Goal: Information Seeking & Learning: Learn about a topic

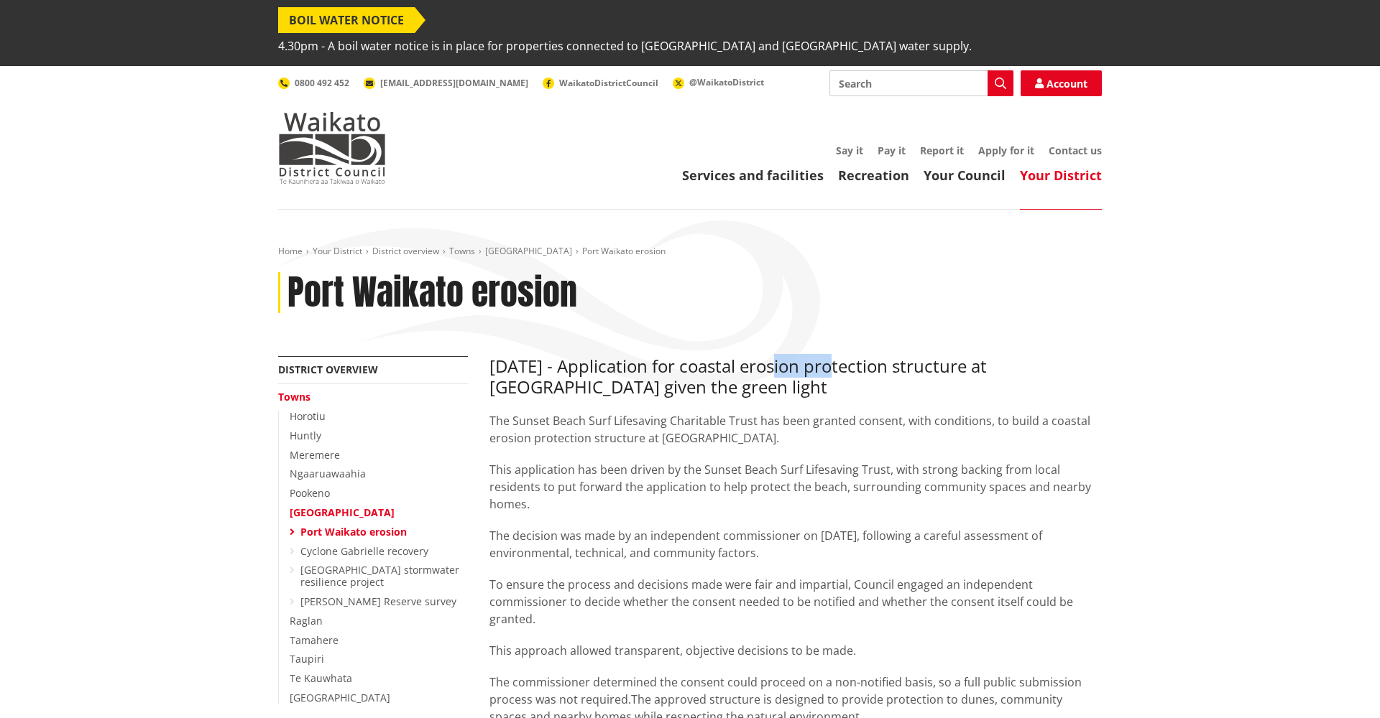
drag, startPoint x: 840, startPoint y: 336, endPoint x: 782, endPoint y: 339, distance: 58.3
click at [782, 356] on h3 "[DATE] - Application for coastal erosion protection structure at [GEOGRAPHIC_DA…" at bounding box center [795, 377] width 612 height 42
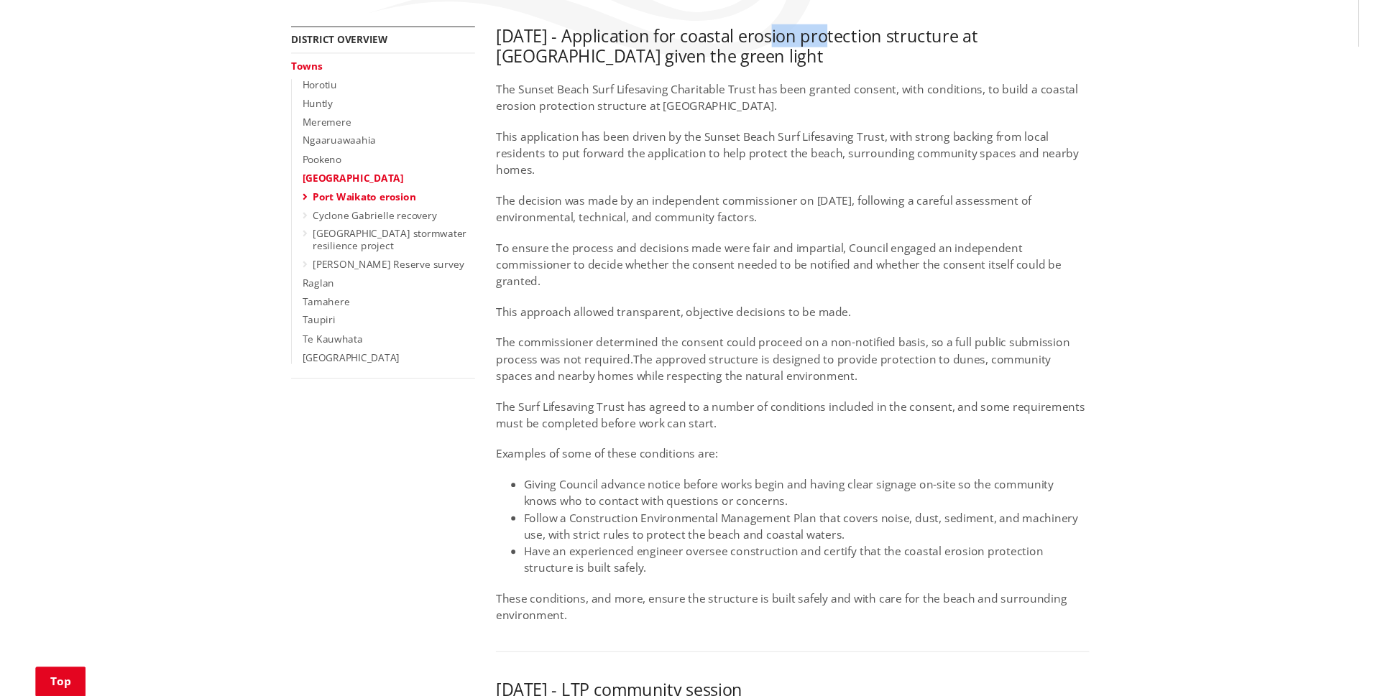
scroll to position [325, 0]
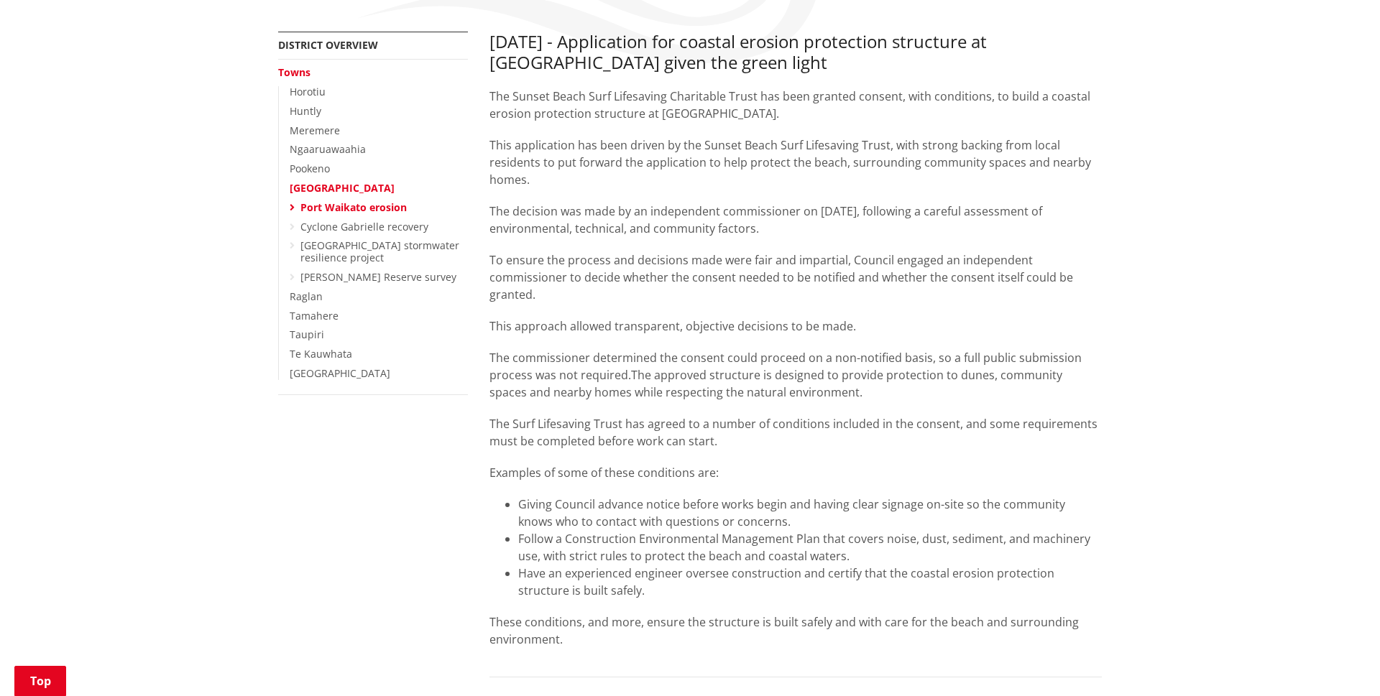
click at [880, 251] on p "To ensure the process and decisions made were fair and impartial, Council engag…" at bounding box center [795, 277] width 612 height 52
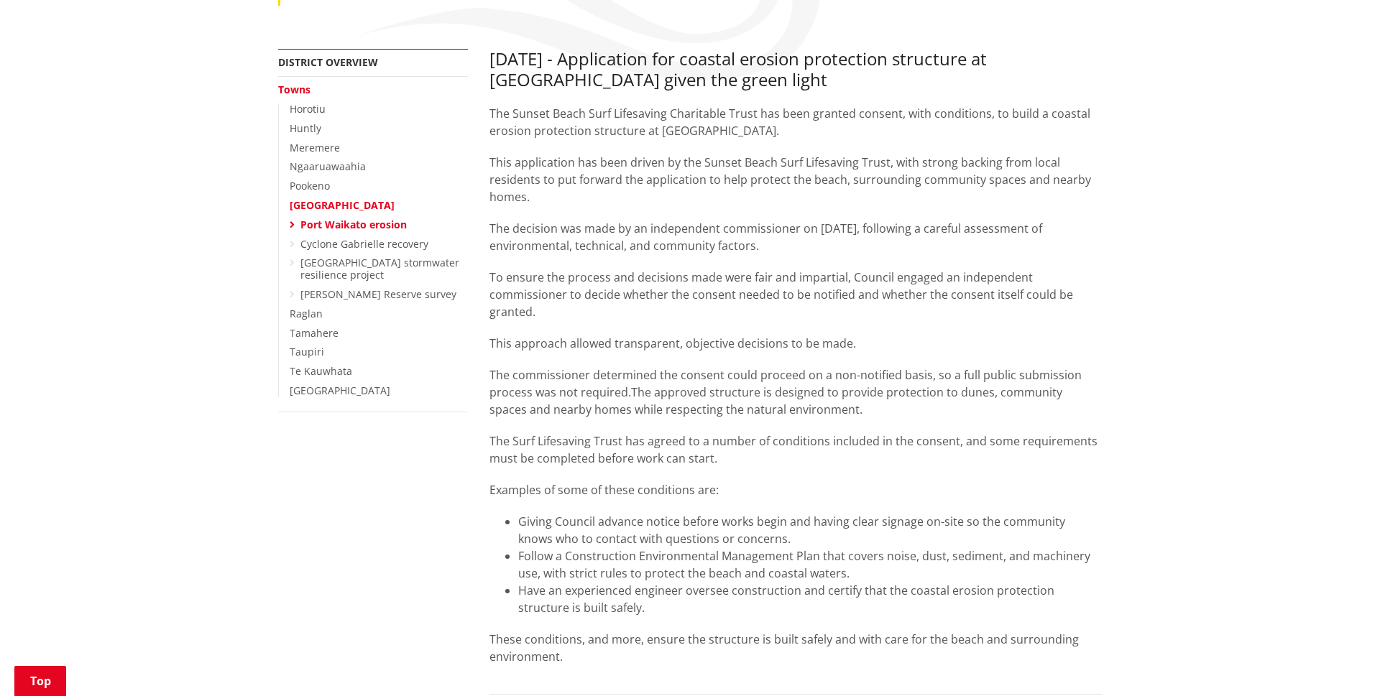
scroll to position [306, 0]
drag, startPoint x: 524, startPoint y: 416, endPoint x: 596, endPoint y: 416, distance: 72.6
click at [596, 434] on p "The Surf Lifesaving Trust has agreed to a number of conditions included in the …" at bounding box center [795, 451] width 612 height 34
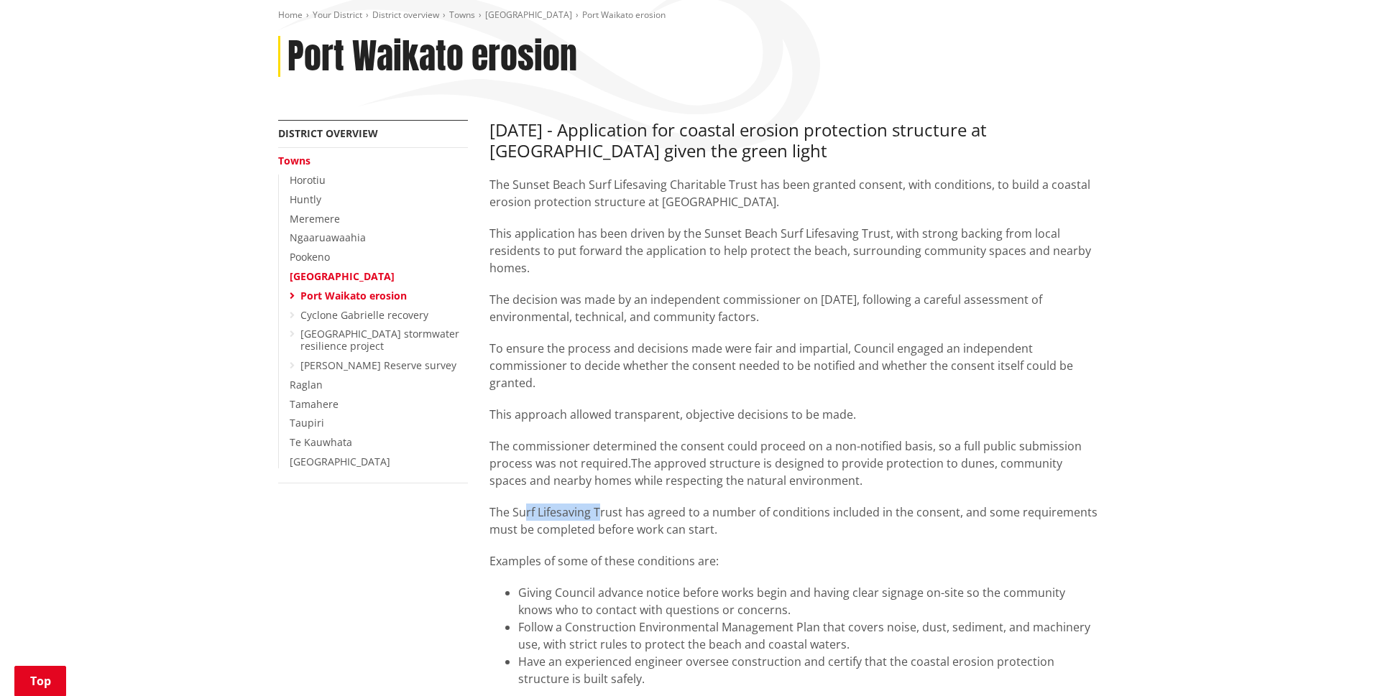
scroll to position [239, 0]
drag, startPoint x: 559, startPoint y: 602, endPoint x: 530, endPoint y: 593, distance: 30.2
click at [530, 616] on li "Follow a Construction Environmental Management Plan that covers noise, dust, se…" at bounding box center [809, 633] width 583 height 34
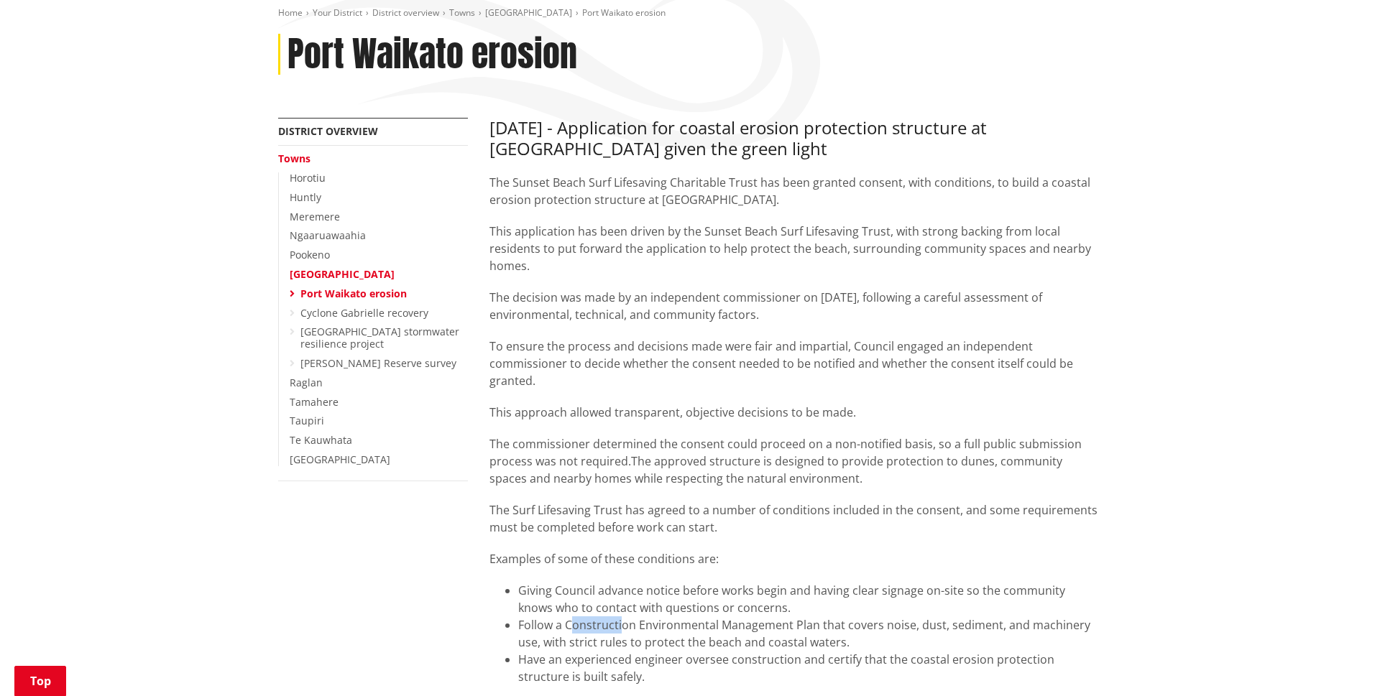
drag, startPoint x: 623, startPoint y: 601, endPoint x: 570, endPoint y: 601, distance: 53.2
click at [570, 616] on li "Follow a Construction Environmental Management Plan that covers noise, dust, se…" at bounding box center [809, 633] width 583 height 34
click at [569, 616] on li "Follow a Construction Environmental Management Plan that covers noise, dust, se…" at bounding box center [809, 633] width 583 height 34
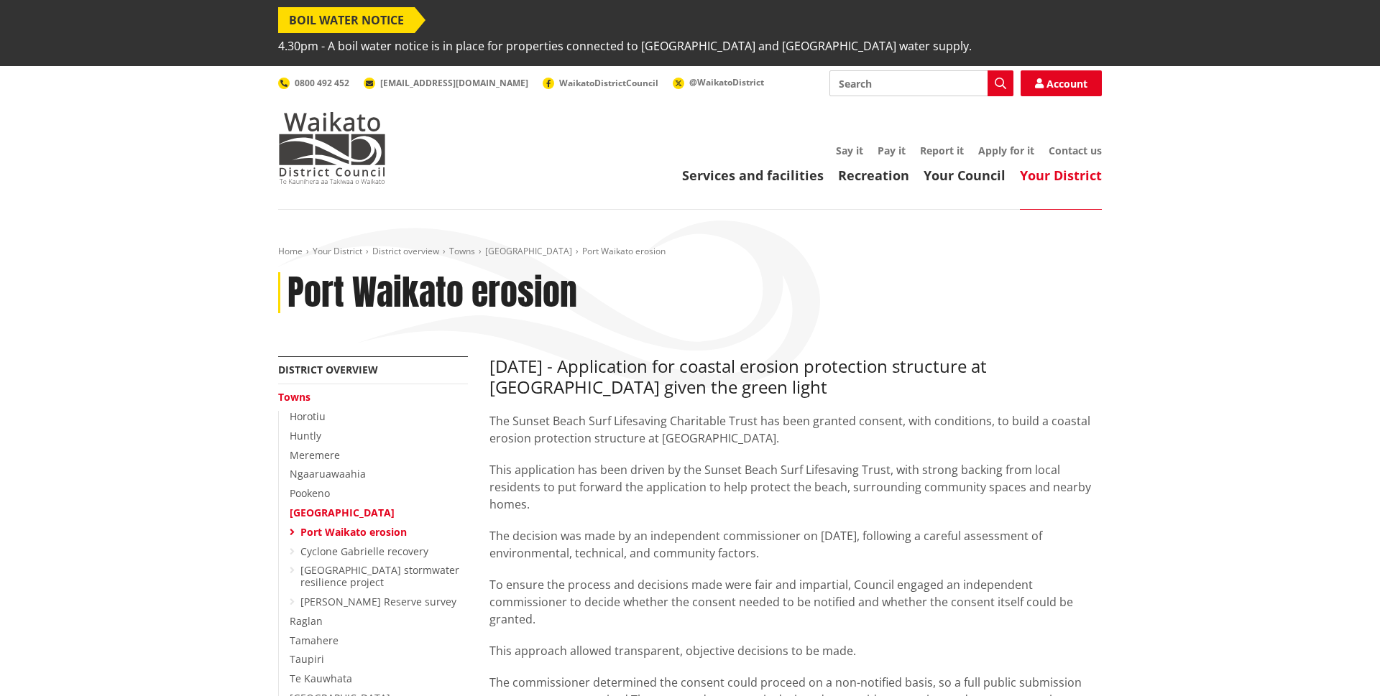
scroll to position [1142, 0]
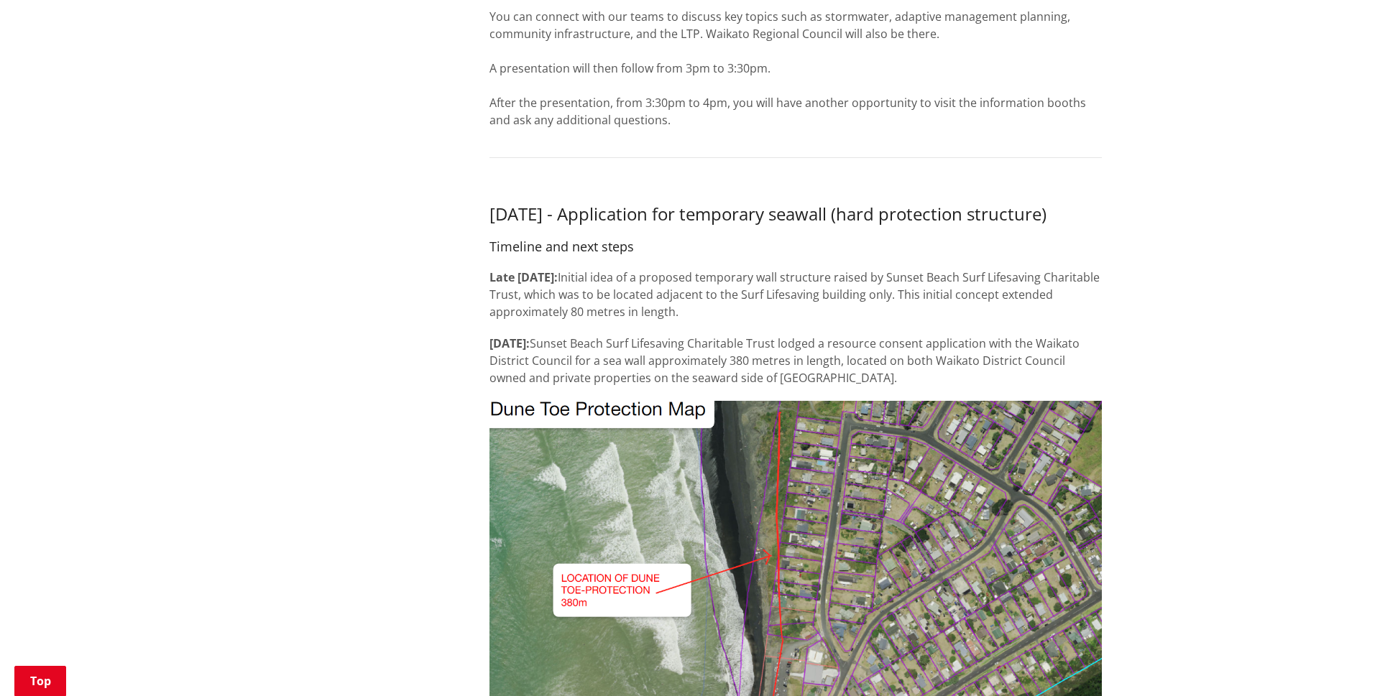
click at [675, 346] on span "Sunset Beach Surf Lifesaving Charitable Trust lodged a resource consent applica…" at bounding box center [784, 361] width 590 height 50
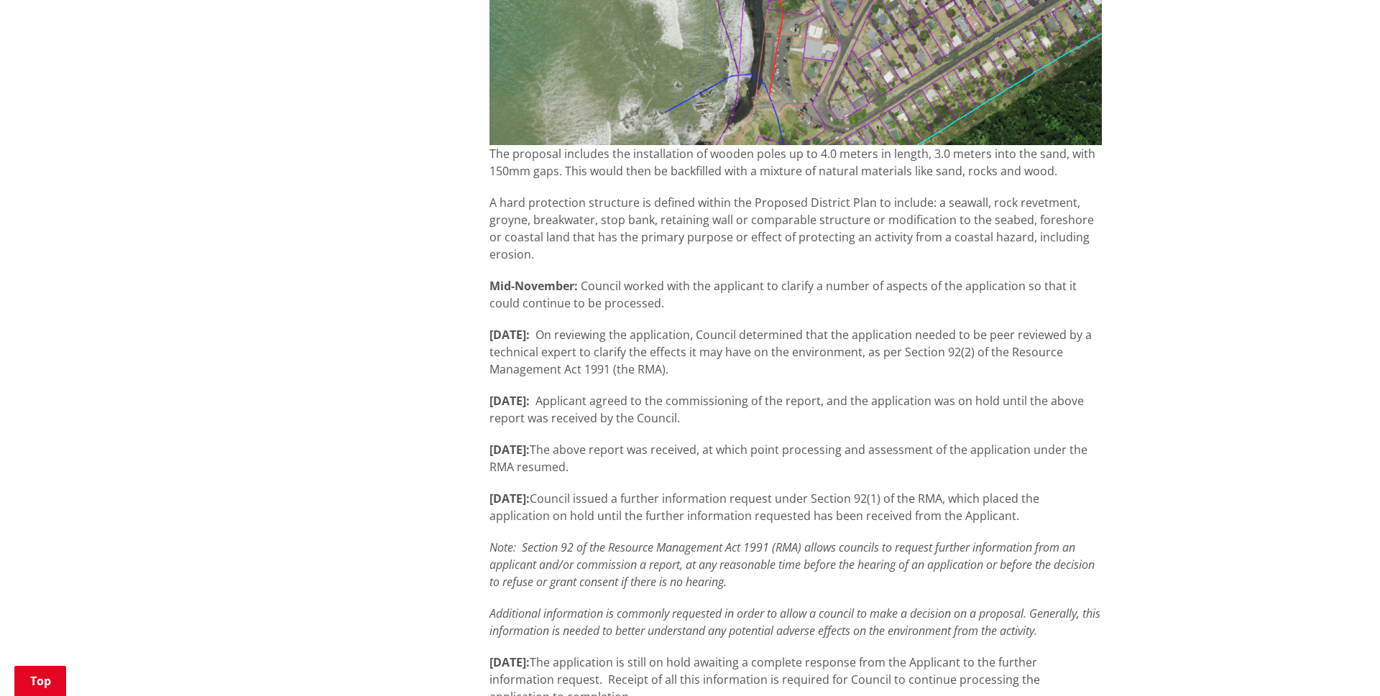
scroll to position [1800, 0]
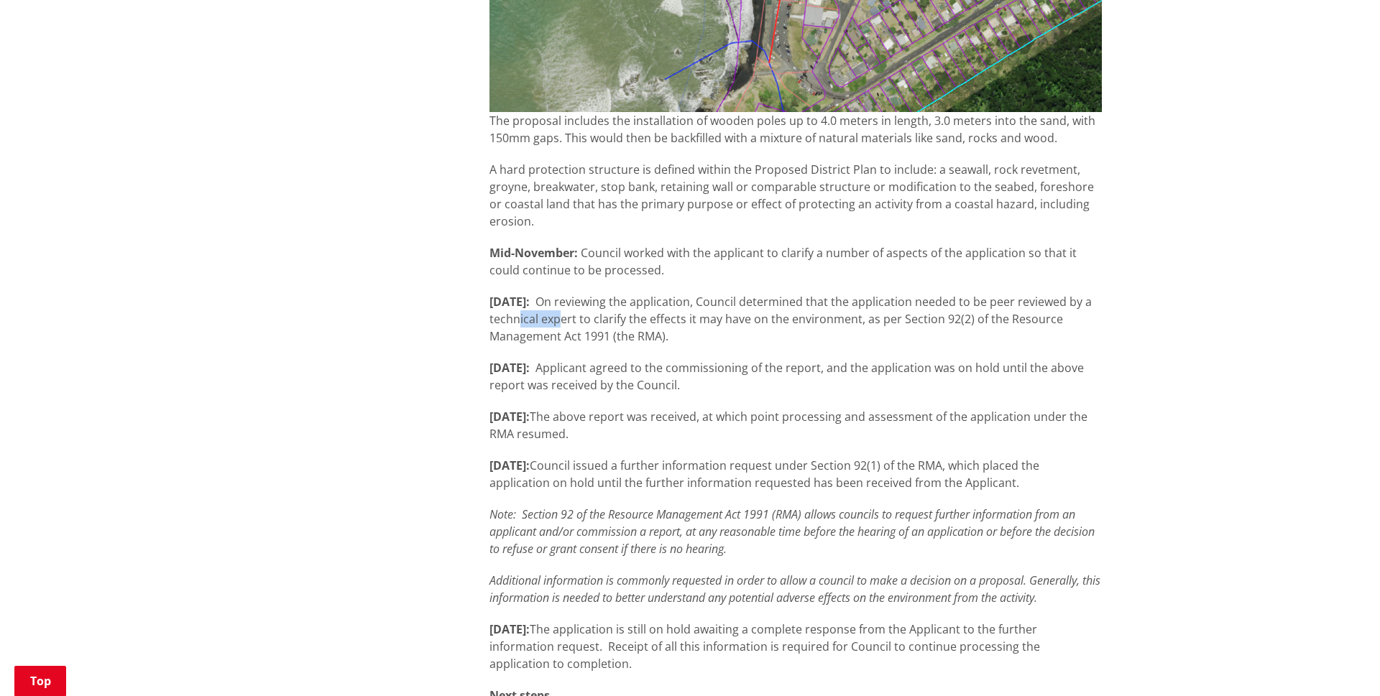
drag, startPoint x: 593, startPoint y: 307, endPoint x: 633, endPoint y: 310, distance: 40.4
click at [633, 310] on span "On reviewing the application, Council determined that the application needed to…" at bounding box center [790, 319] width 602 height 50
click at [634, 310] on span "On reviewing the application, Council determined that the application needed to…" at bounding box center [790, 319] width 602 height 50
drag, startPoint x: 694, startPoint y: 310, endPoint x: 670, endPoint y: 310, distance: 24.4
click at [671, 310] on span "On reviewing the application, Council determined that the application needed to…" at bounding box center [790, 319] width 602 height 50
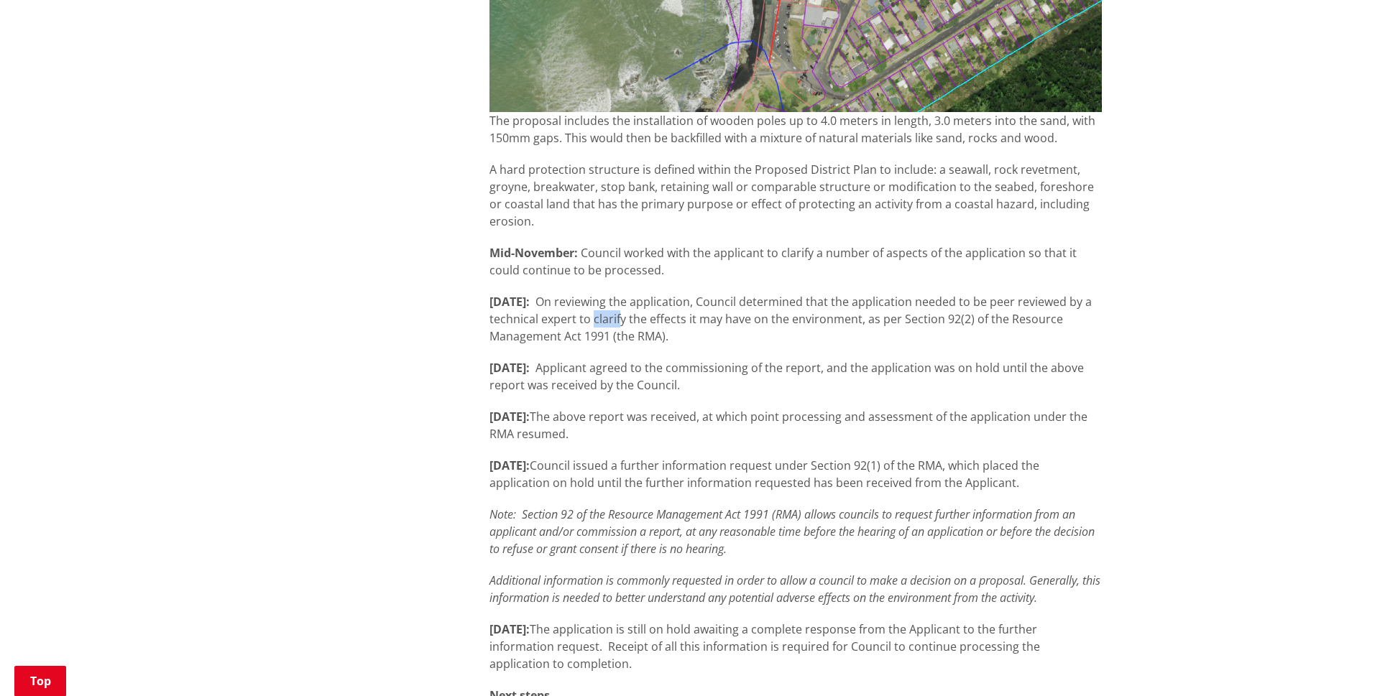
click at [670, 310] on span "On reviewing the application, Council determined that the application needed to…" at bounding box center [790, 319] width 602 height 50
drag, startPoint x: 738, startPoint y: 308, endPoint x: 758, endPoint y: 308, distance: 20.1
click at [757, 308] on span "On reviewing the application, Council determined that the application needed to…" at bounding box center [790, 319] width 602 height 50
click at [758, 308] on span "On reviewing the application, Council determined that the application needed to…" at bounding box center [790, 319] width 602 height 50
drag, startPoint x: 836, startPoint y: 308, endPoint x: 850, endPoint y: 309, distance: 13.7
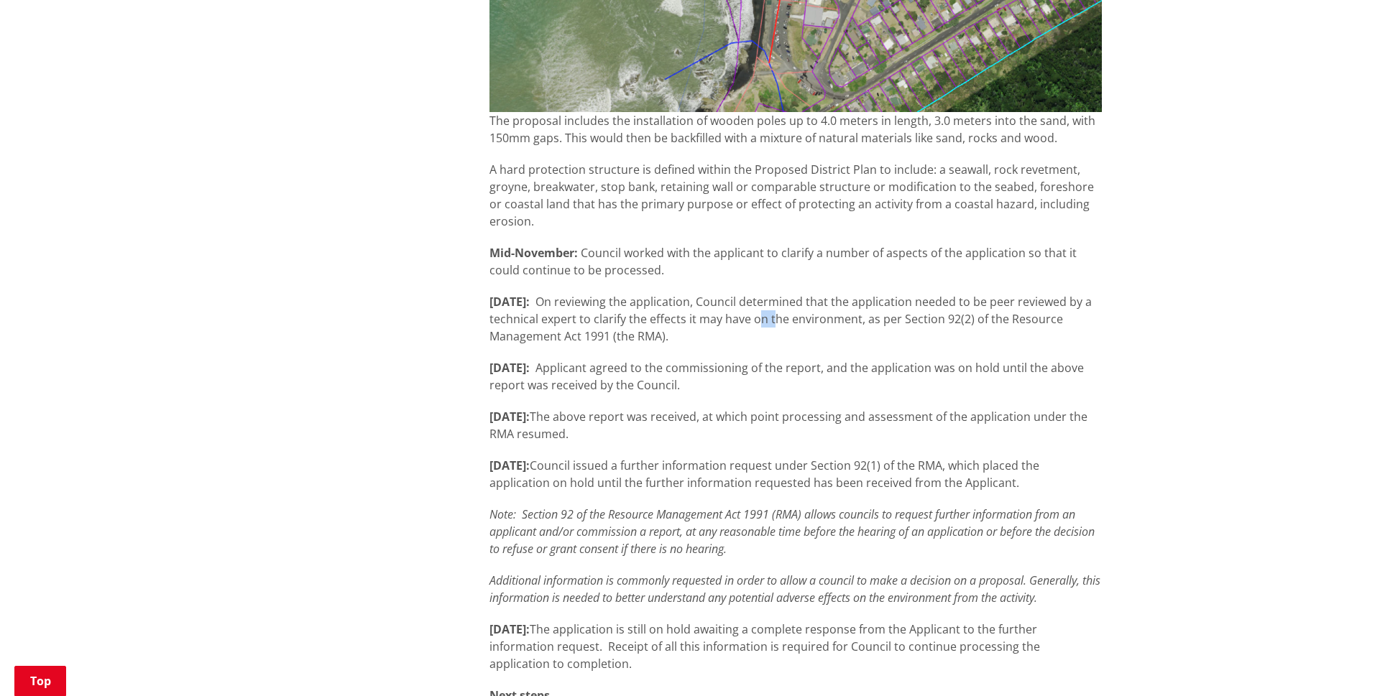
click at [850, 309] on span "On reviewing the application, Council determined that the application needed to…" at bounding box center [790, 319] width 602 height 50
drag, startPoint x: 879, startPoint y: 315, endPoint x: 872, endPoint y: 313, distance: 8.2
click at [872, 313] on p "[DATE]: On reviewing the application, Council determined that the application n…" at bounding box center [795, 319] width 612 height 52
click at [870, 313] on span "On reviewing the application, Council determined that the application needed to…" at bounding box center [790, 319] width 602 height 50
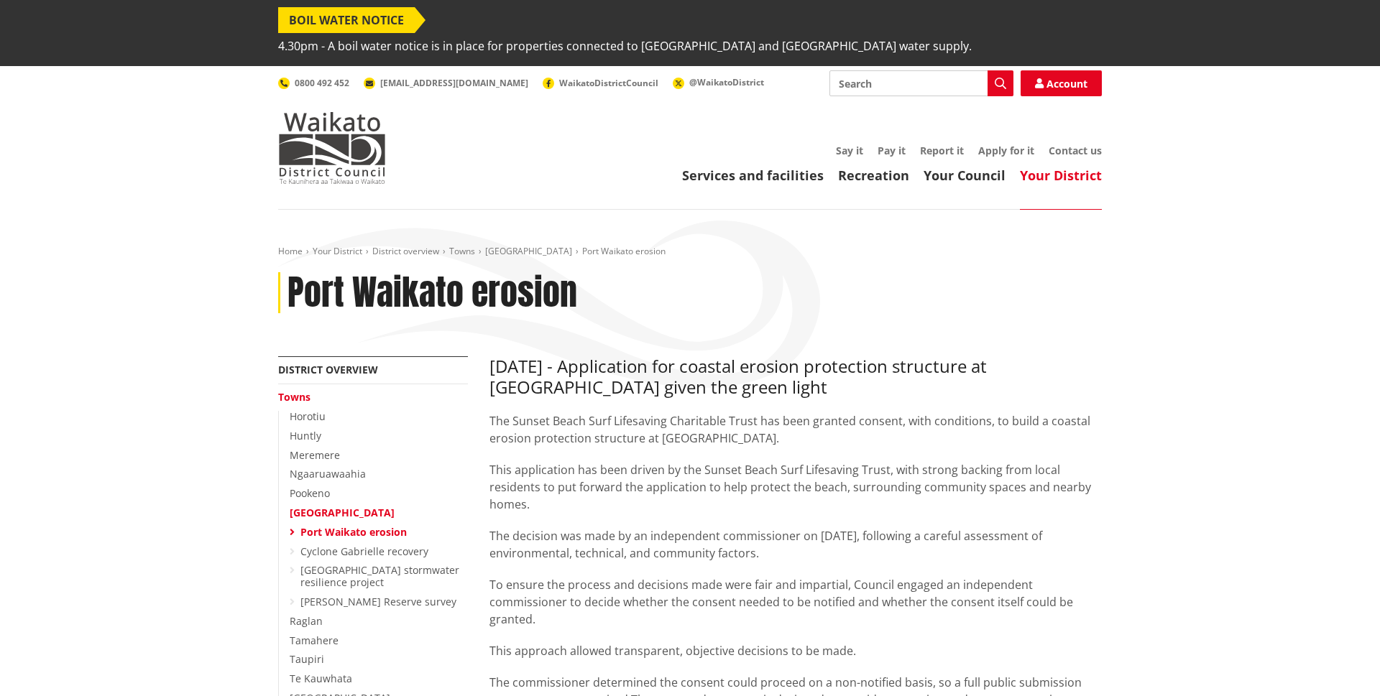
scroll to position [0, 0]
